Goal: Transaction & Acquisition: Download file/media

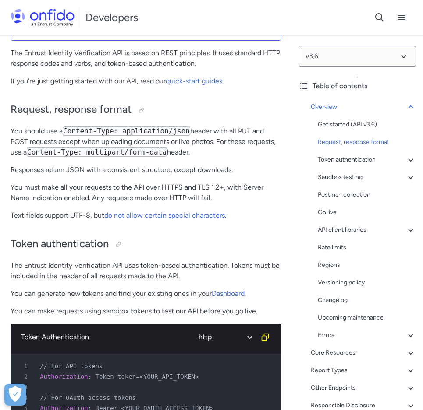
scroll to position [43, 0]
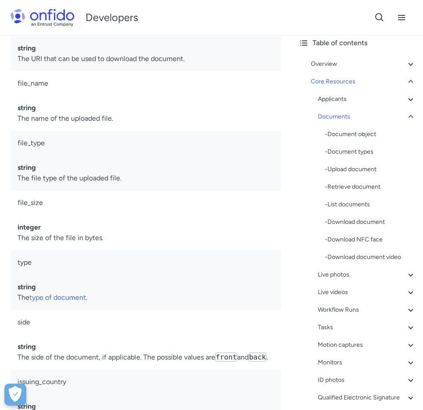
drag, startPoint x: 157, startPoint y: 273, endPoint x: 234, endPoint y: 397, distance: 146.2
click at [215, 408] on tbody "id string The unique identifier of the document. created_at datetime The date a…" at bounding box center [146, 165] width 271 height 667
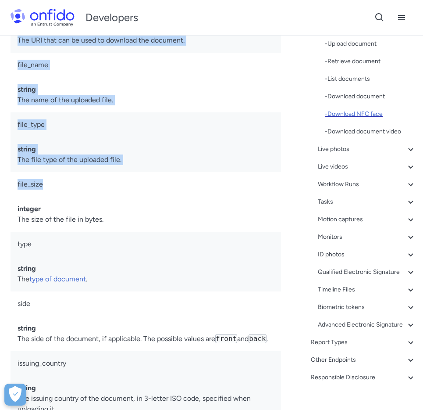
scroll to position [160, 0]
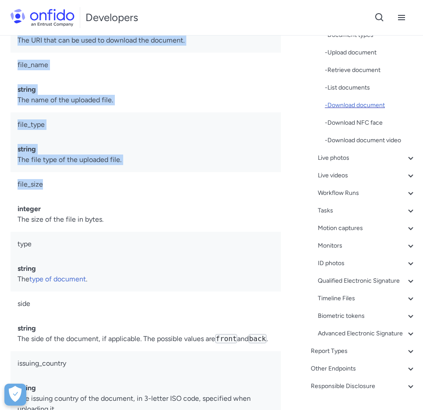
click at [355, 103] on div "- Download document" at bounding box center [370, 105] width 91 height 11
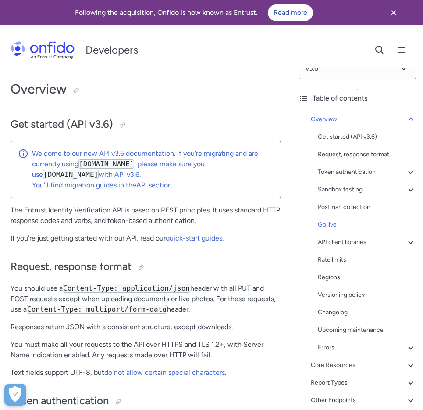
scroll to position [43, 0]
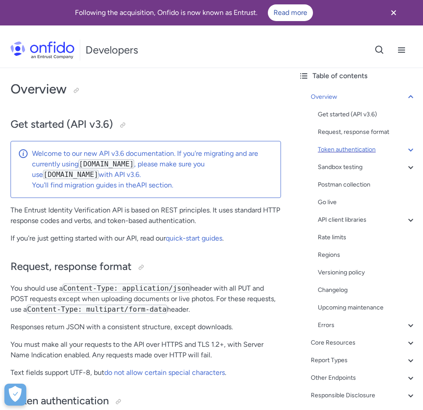
click at [376, 148] on div "Token authentication" at bounding box center [367, 149] width 98 height 11
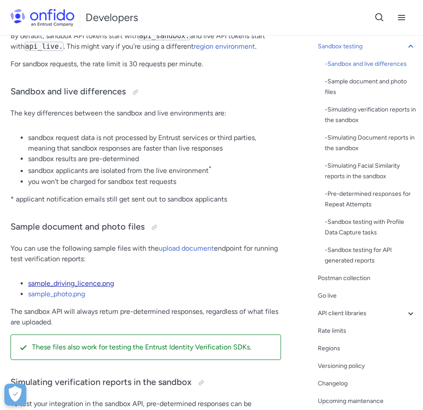
click at [64, 287] on link "sample_driving_licence.png" at bounding box center [71, 283] width 86 height 8
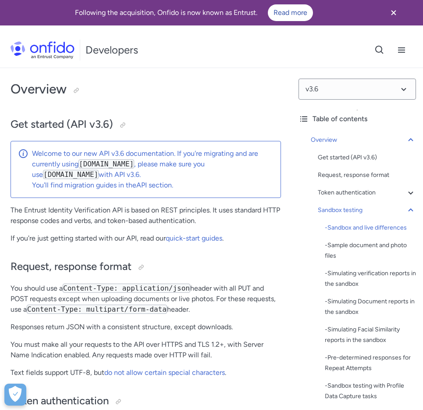
scroll to position [1779, 0]
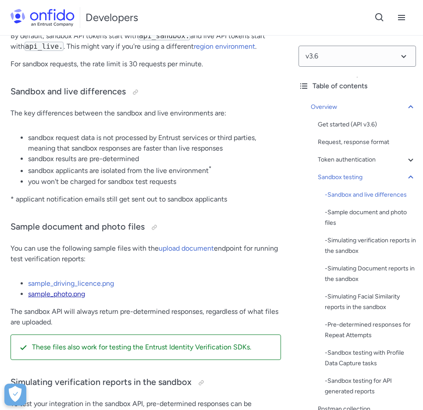
click at [73, 298] on link "sample_photo.png" at bounding box center [56, 294] width 57 height 8
